Goal: Task Accomplishment & Management: Manage account settings

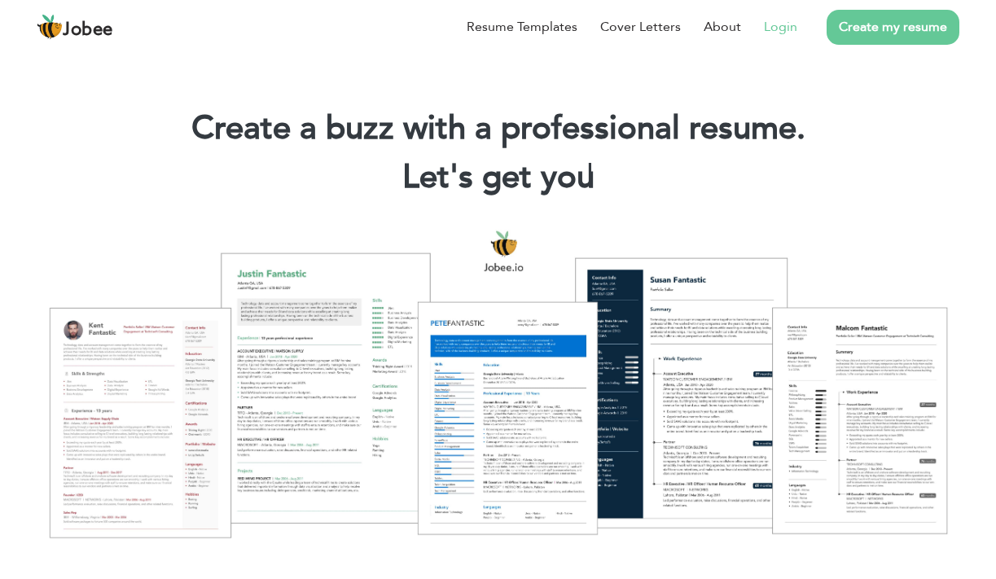
click at [777, 22] on link "Login" at bounding box center [780, 27] width 33 height 20
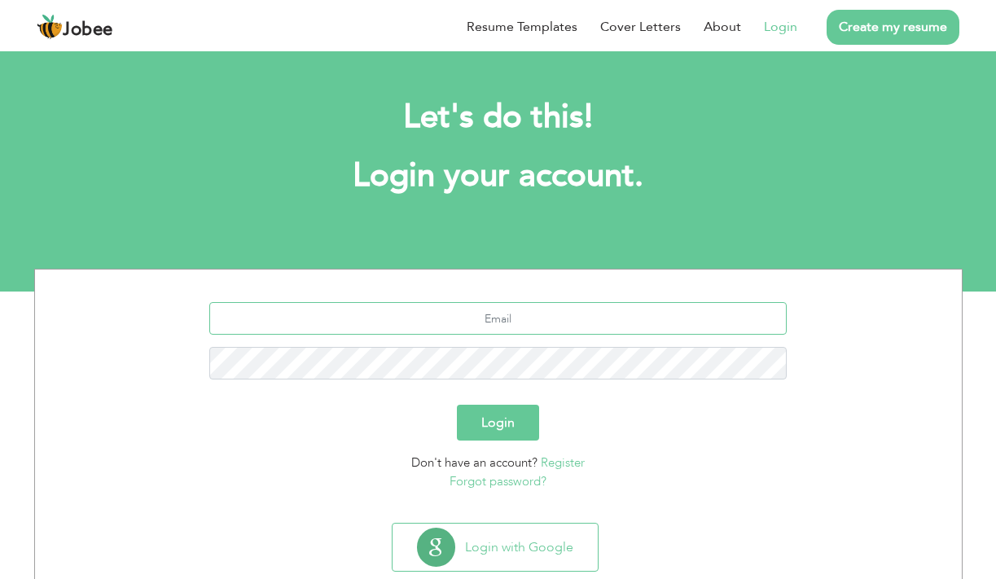
click at [512, 311] on input "text" at bounding box center [497, 318] width 577 height 33
type input "m"
click at [481, 313] on input "text" at bounding box center [497, 318] width 577 height 33
click at [417, 394] on form "Login Don't have an account? Register Forgot password?" at bounding box center [498, 396] width 902 height 188
click at [507, 306] on input "text" at bounding box center [497, 318] width 577 height 33
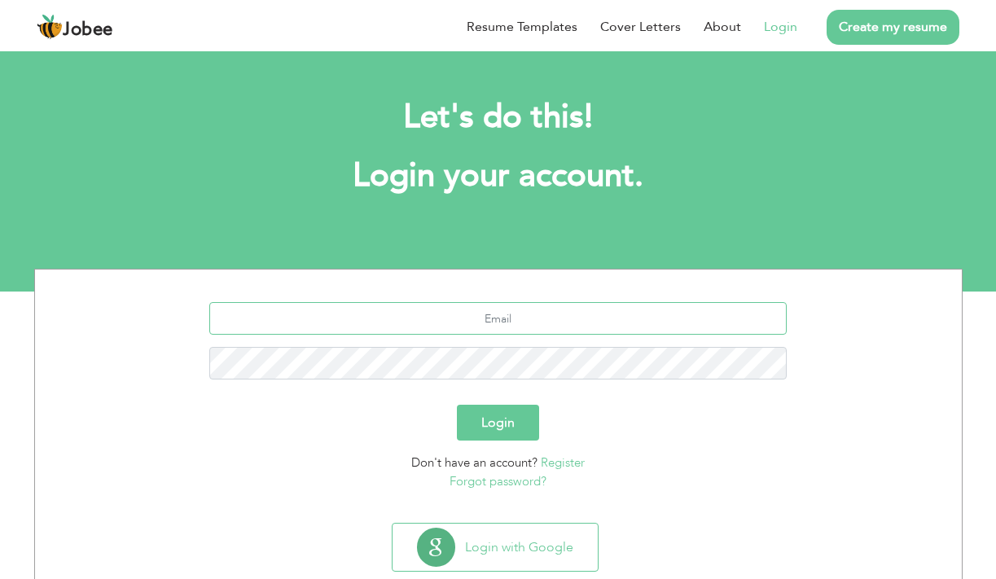
click at [467, 310] on input "text" at bounding box center [497, 318] width 577 height 33
type input "mubeenshafiq3@gmail.com"
click at [457, 405] on button "Login" at bounding box center [498, 423] width 82 height 36
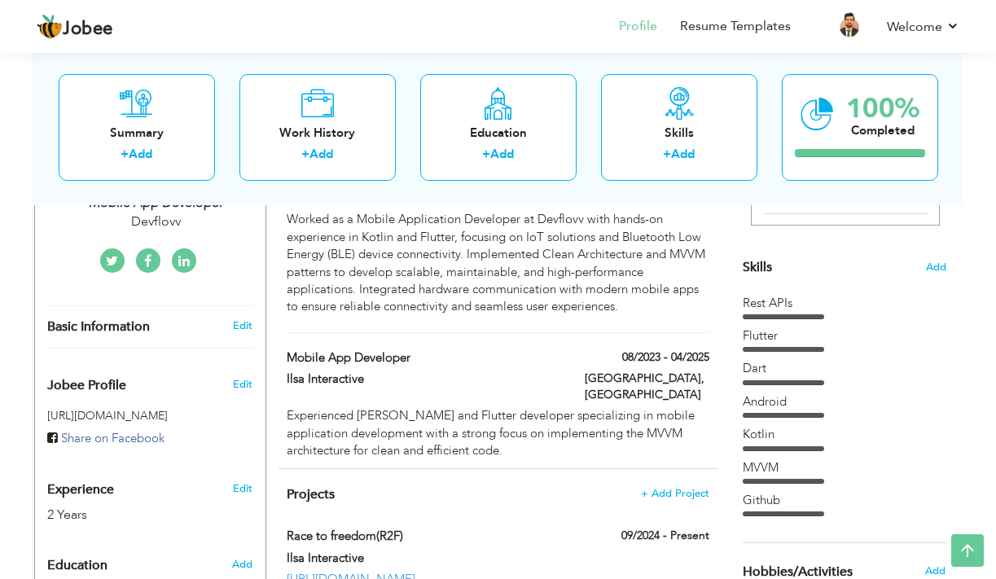
scroll to position [369, 0]
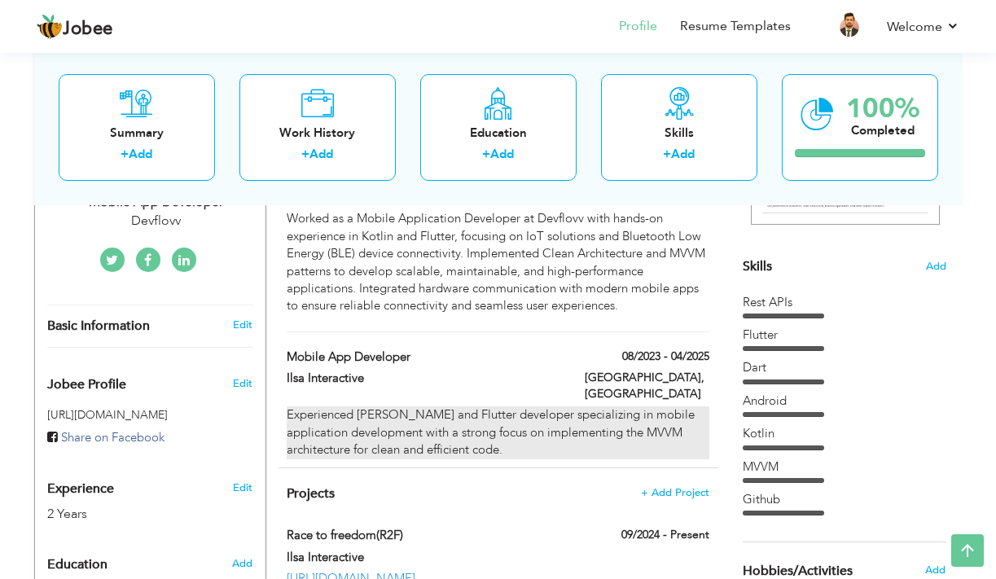
click at [366, 406] on div "Experienced [PERSON_NAME] and Flutter developer specializing in mobile applicat…" at bounding box center [498, 432] width 422 height 52
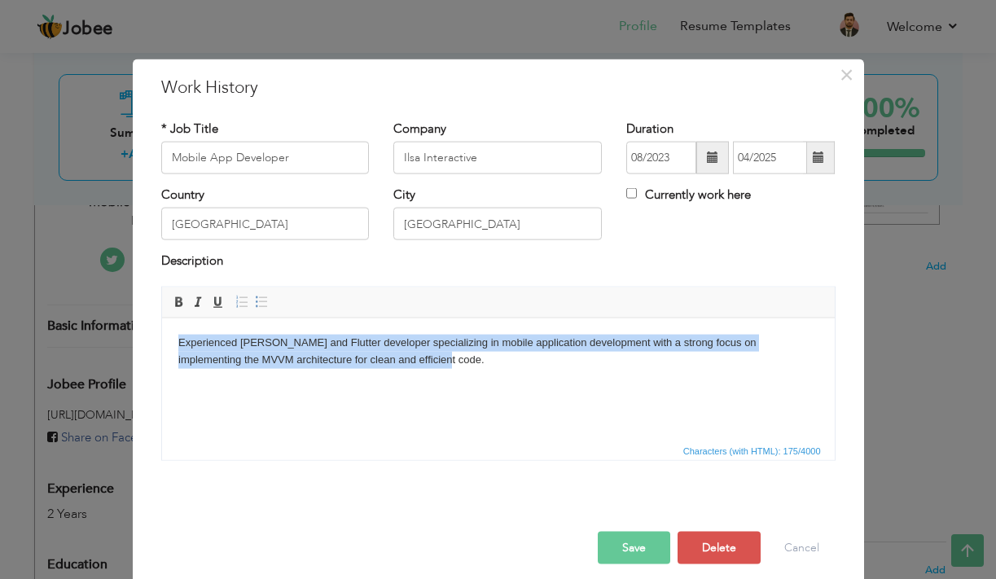
click at [366, 380] on html "Experienced [PERSON_NAME] and Flutter developer specializing in mobile applicat…" at bounding box center [497, 351] width 673 height 67
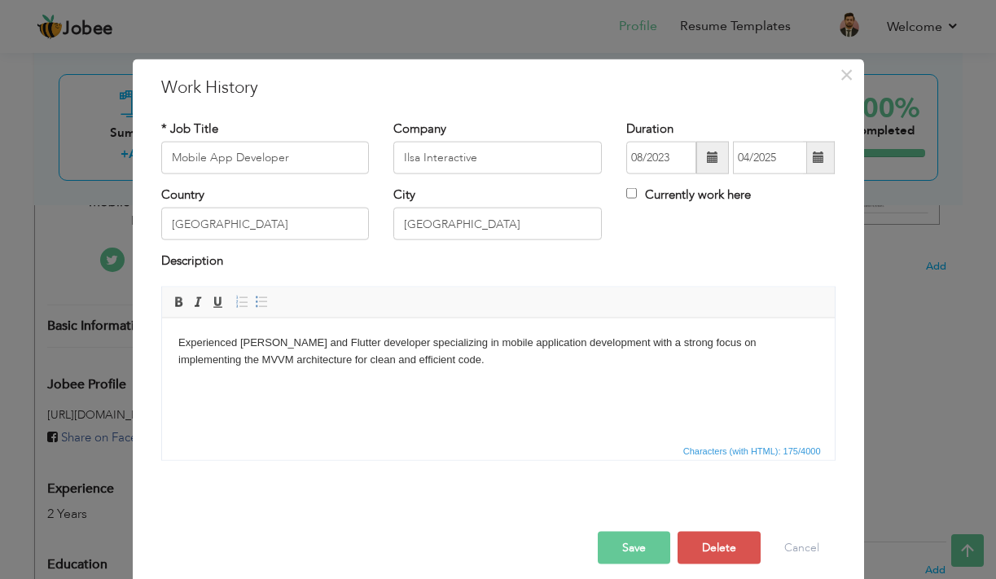
click at [357, 359] on body "Experienced [PERSON_NAME] and Flutter developer specializing in mobile applicat…" at bounding box center [497, 351] width 640 height 34
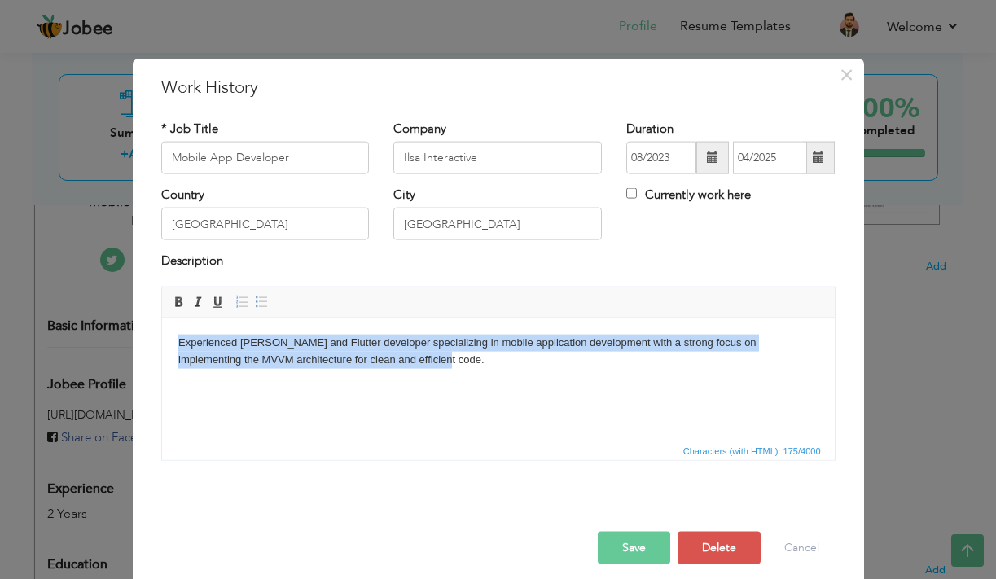
click at [357, 359] on body "Experienced [PERSON_NAME] and Flutter developer specializing in mobile applicat…" at bounding box center [497, 351] width 640 height 34
copy body "Experienced [PERSON_NAME] and Flutter developer specializing in mobile applicat…"
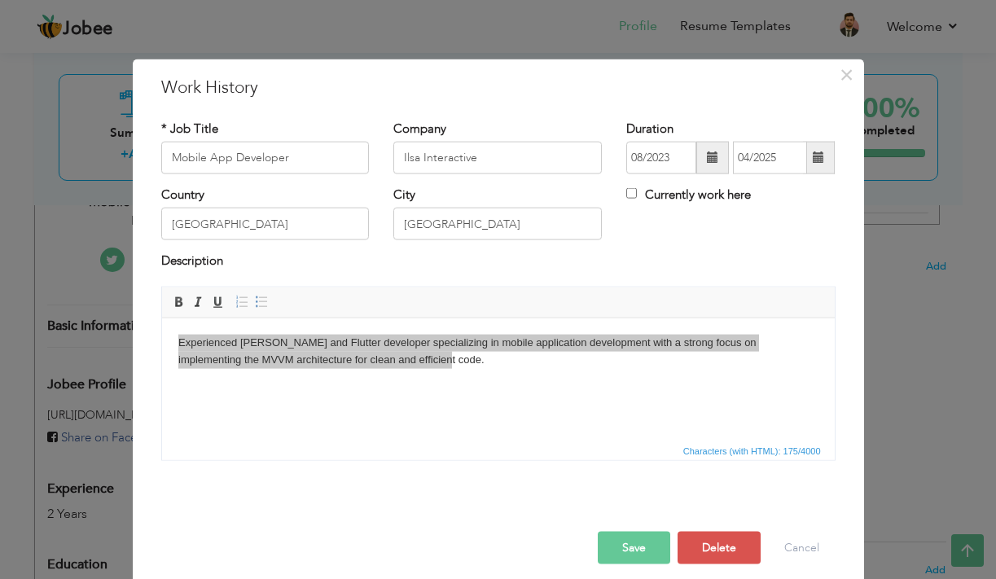
click at [655, 541] on button "Save" at bounding box center [634, 547] width 72 height 33
